Goal: Browse casually

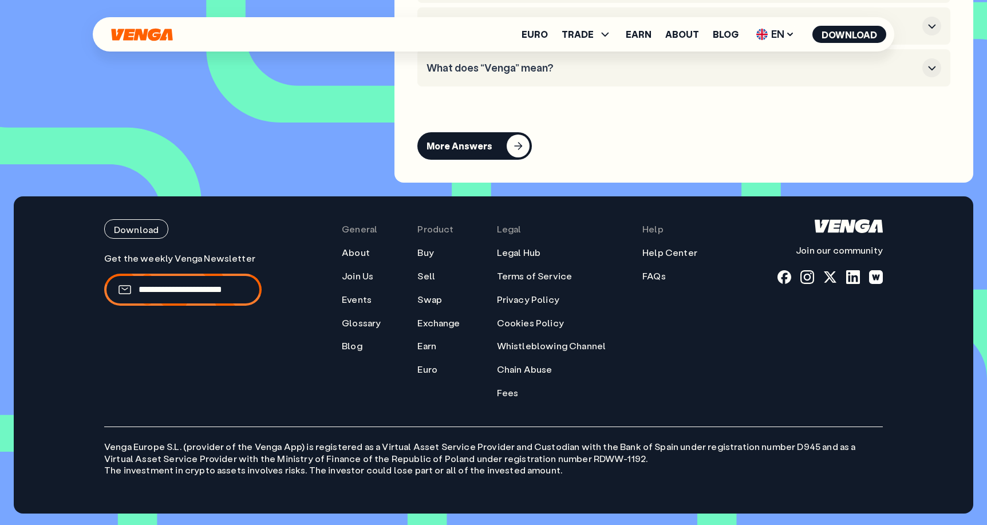
scroll to position [5354, 0]
click at [847, 280] on div at bounding box center [853, 277] width 14 height 14
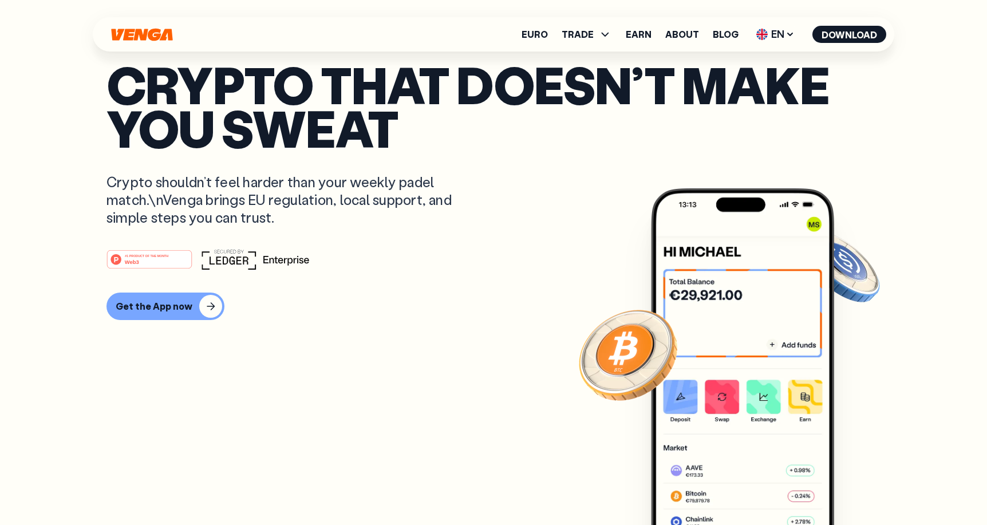
scroll to position [47, 0]
click at [780, 38] on span "EN" at bounding box center [775, 34] width 46 height 18
click at [779, 37] on span "EN" at bounding box center [775, 34] width 46 height 18
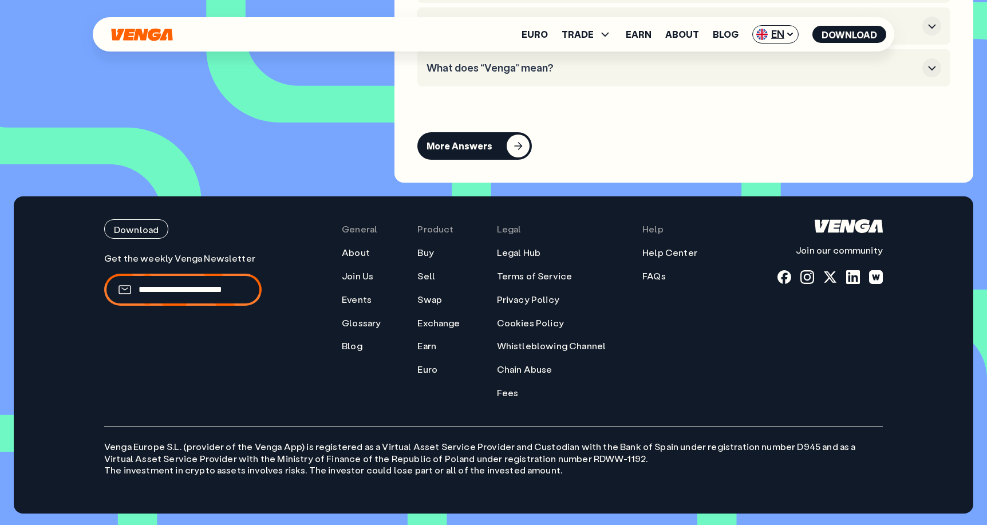
scroll to position [5354, 0]
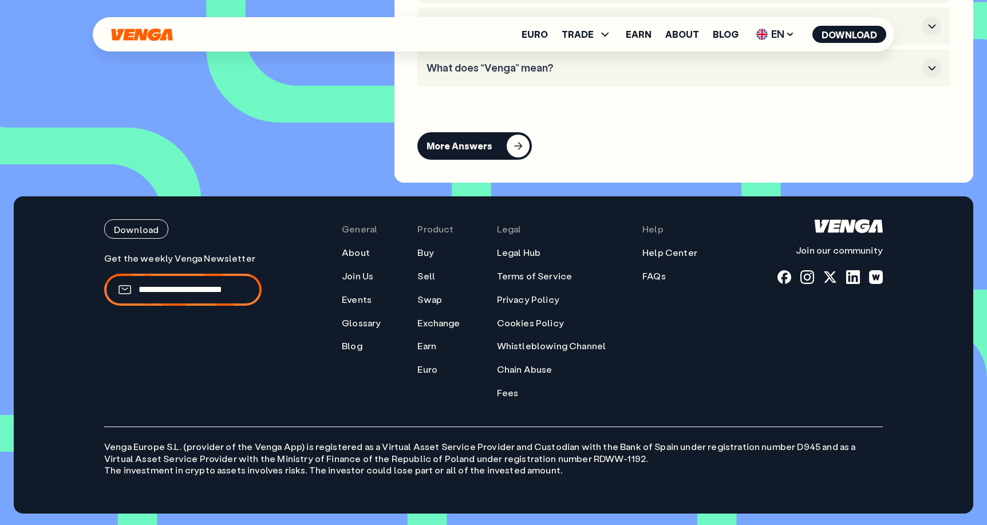
scroll to position [88, 0]
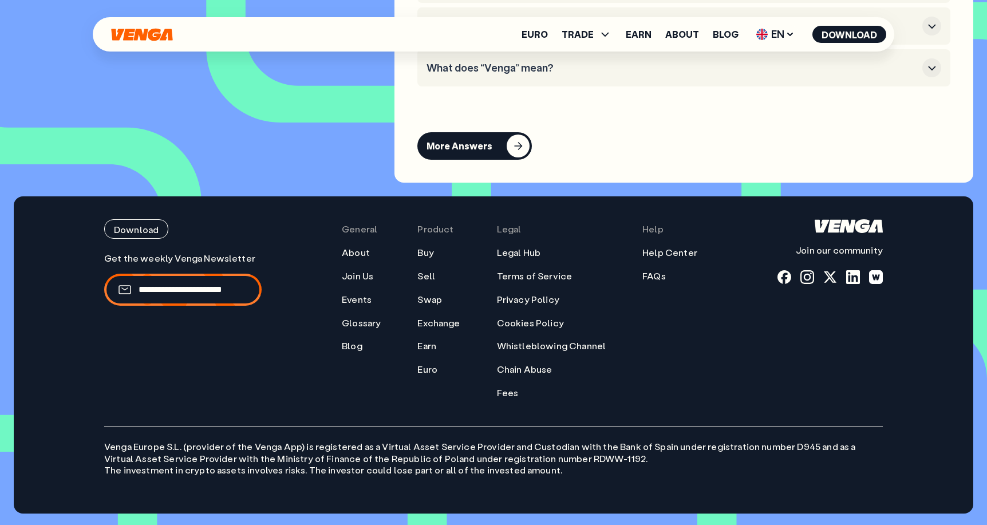
scroll to position [88, 0]
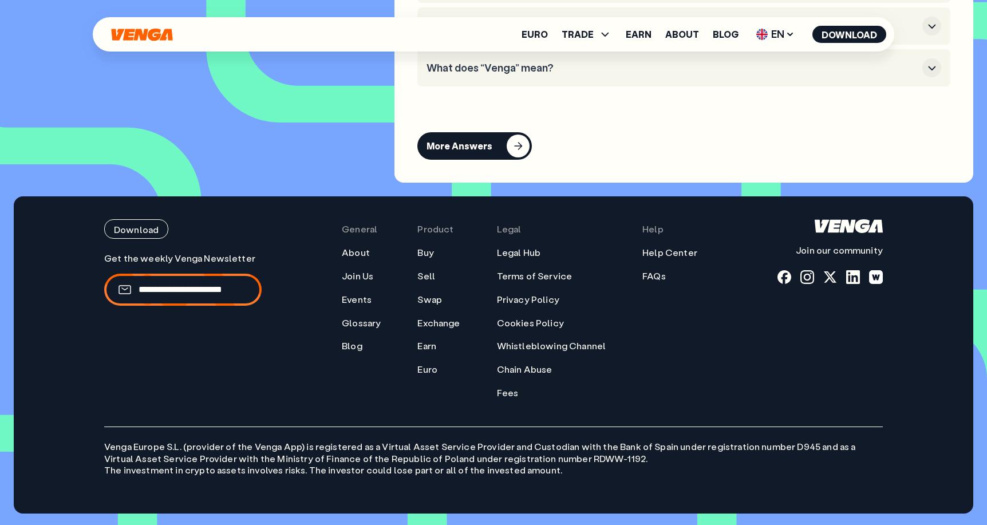
scroll to position [88, 0]
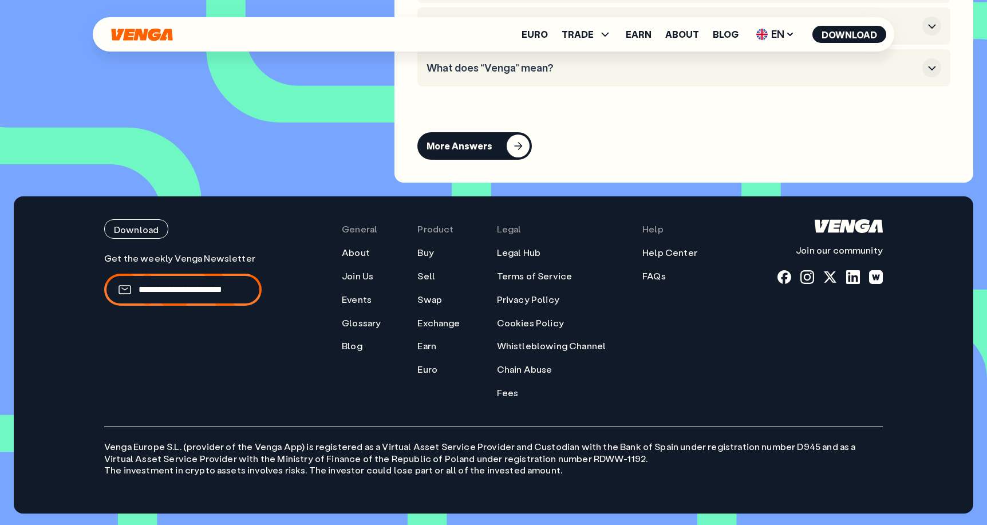
scroll to position [88, 0]
